Goal: Task Accomplishment & Management: Manage account settings

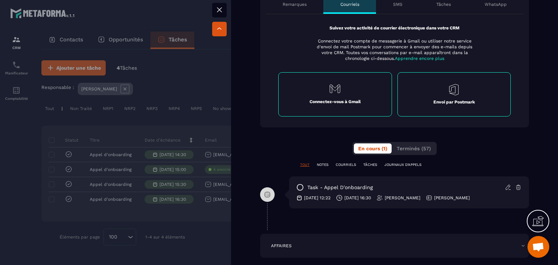
scroll to position [363, 0]
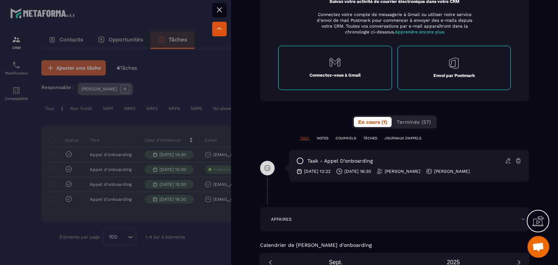
drag, startPoint x: 355, startPoint y: 169, endPoint x: 393, endPoint y: 173, distance: 37.7
click at [393, 173] on div "[DATE] 12:22 [DATE] 16:30 [PERSON_NAME] [PERSON_NAME]" at bounding box center [409, 171] width 225 height 7
click at [391, 166] on div "task - [PERSON_NAME] d'onboarding [DATE] 12:22 [DATE] 16:30 [PERSON_NAME] [PERS…" at bounding box center [409, 166] width 240 height 32
click at [403, 130] on div "**********" at bounding box center [394, 81] width 269 height 223
click at [407, 119] on span "Terminés (57)" at bounding box center [414, 122] width 34 height 6
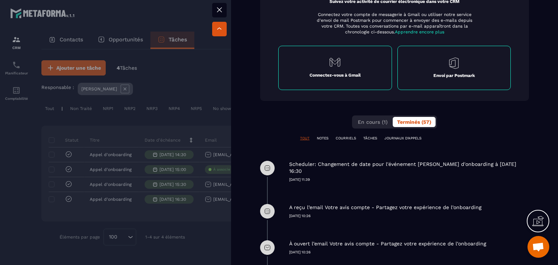
drag, startPoint x: 350, startPoint y: 163, endPoint x: 435, endPoint y: 182, distance: 86.4
click at [435, 182] on div "Scheduler: Changement de date pour l'événement [PERSON_NAME] d'onboarding à [DA…" at bounding box center [394, 171] width 269 height 43
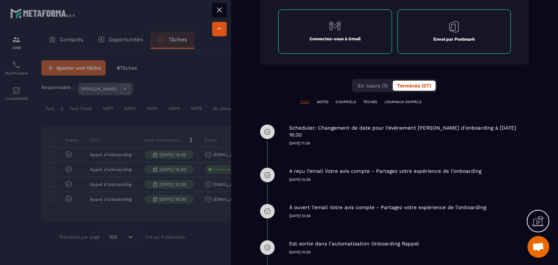
scroll to position [436, 0]
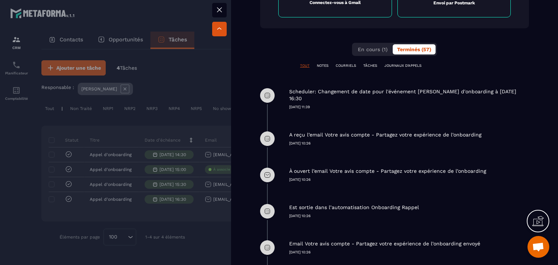
drag, startPoint x: 367, startPoint y: 170, endPoint x: 464, endPoint y: 163, distance: 96.6
click at [464, 163] on div "À ouvert l’email Votre avis compte - Partagez votre expérience de l’onboarding …" at bounding box center [409, 169] width 240 height 25
click at [464, 168] on p "À ouvert l’email Votre avis compte - Partagez votre expérience de l’onboarding" at bounding box center [387, 171] width 197 height 7
drag, startPoint x: 322, startPoint y: 197, endPoint x: 465, endPoint y: 191, distance: 142.6
click at [465, 193] on div "Est sortie dans l’automatisation Onboarding Rappel [DATE] 10:26" at bounding box center [409, 205] width 240 height 25
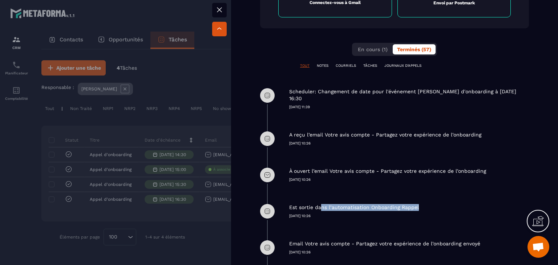
click at [465, 193] on div "Est sortie dans l’automatisation Onboarding Rappel [DATE] 10:26" at bounding box center [409, 205] width 240 height 25
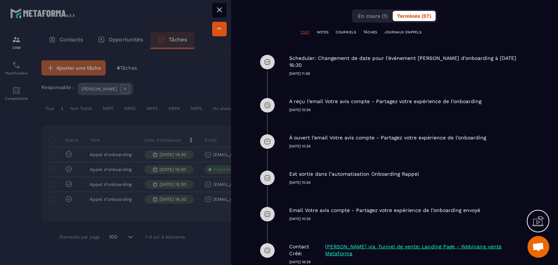
scroll to position [509, 0]
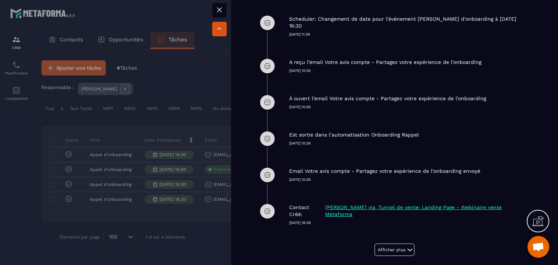
drag, startPoint x: 288, startPoint y: 134, endPoint x: 345, endPoint y: 138, distance: 57.6
click at [345, 138] on div "Est sortie dans l’automatisation Onboarding Rappel [DATE] 10:26" at bounding box center [394, 139] width 269 height 36
click at [345, 141] on p "[DATE] 10:26" at bounding box center [409, 143] width 240 height 5
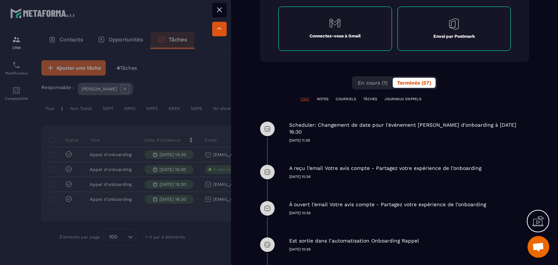
scroll to position [363, 0]
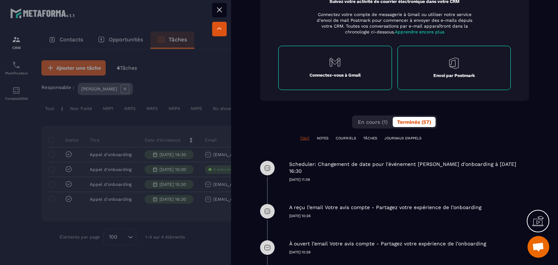
click at [225, 8] on button at bounding box center [219, 10] width 15 height 15
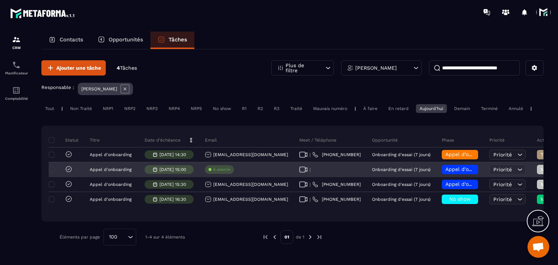
click at [67, 172] on icon at bounding box center [68, 169] width 7 height 7
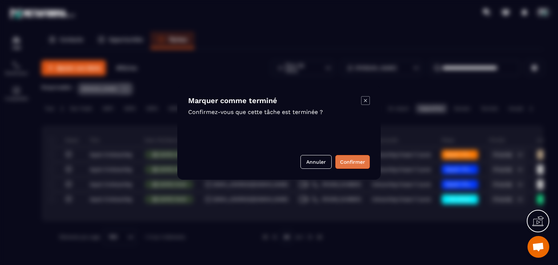
click at [351, 165] on button "Confirmer" at bounding box center [352, 162] width 35 height 14
